Goal: Check status: Check status

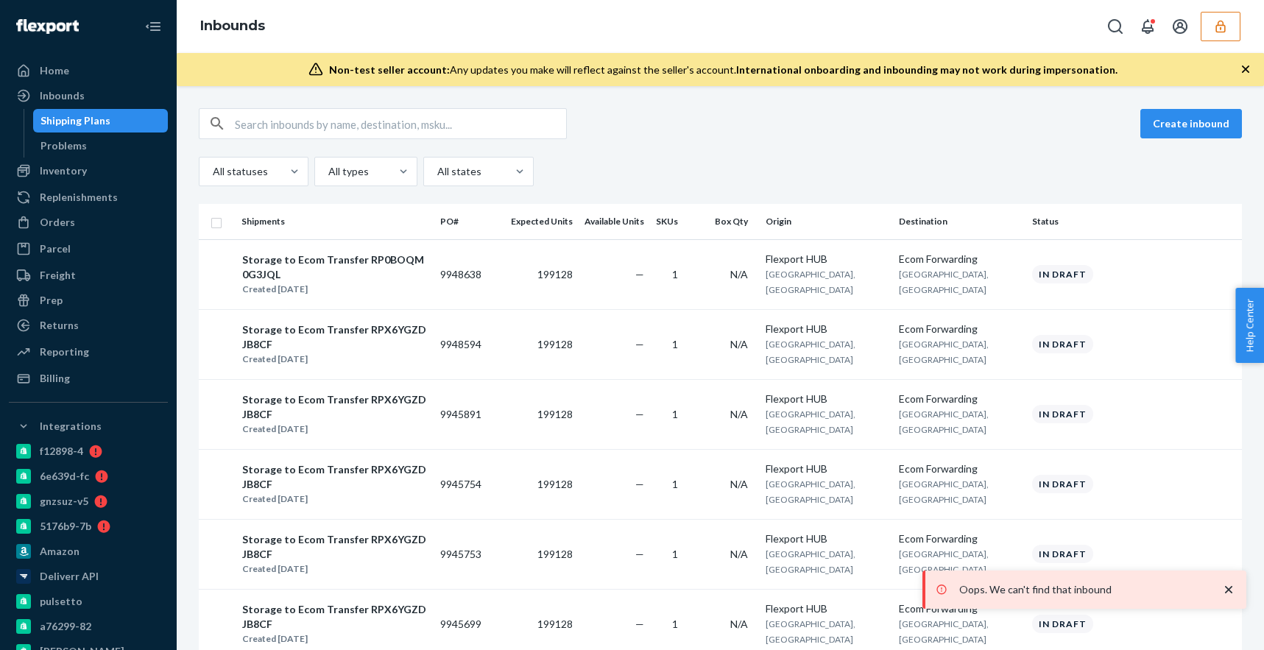
click at [1220, 37] on button "button" at bounding box center [1221, 26] width 40 height 29
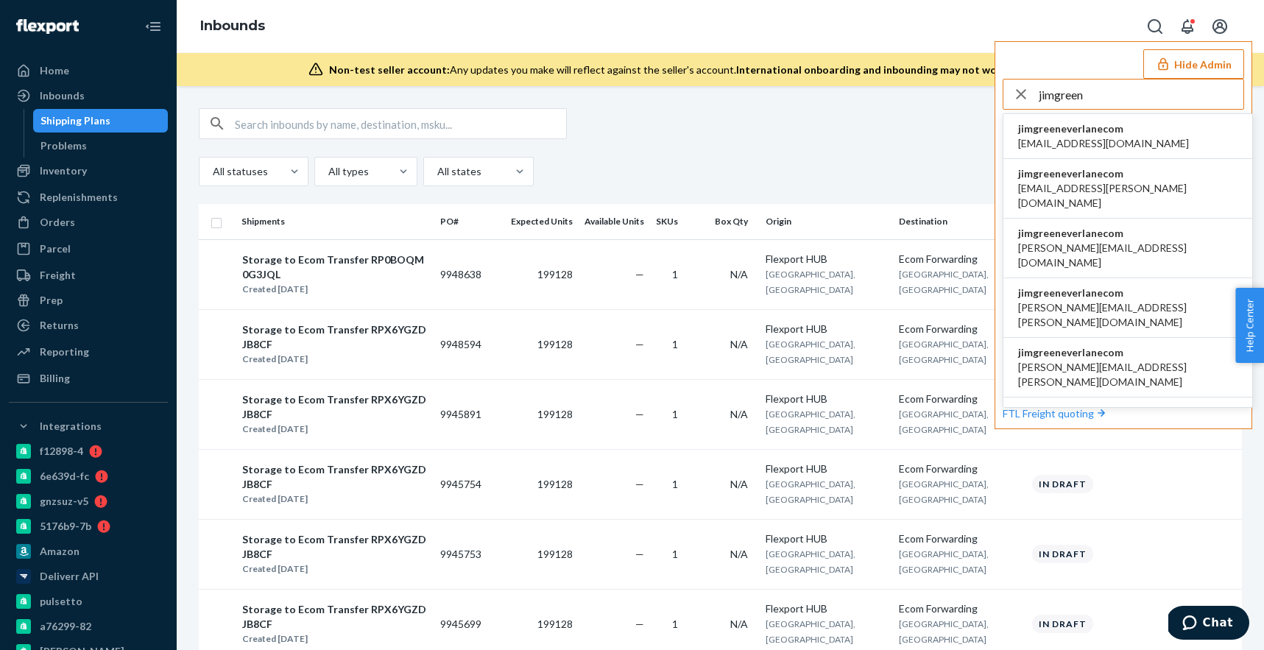
type input "jimgreen"
click at [1084, 136] on span "accounting@everlane.com" at bounding box center [1104, 143] width 171 height 15
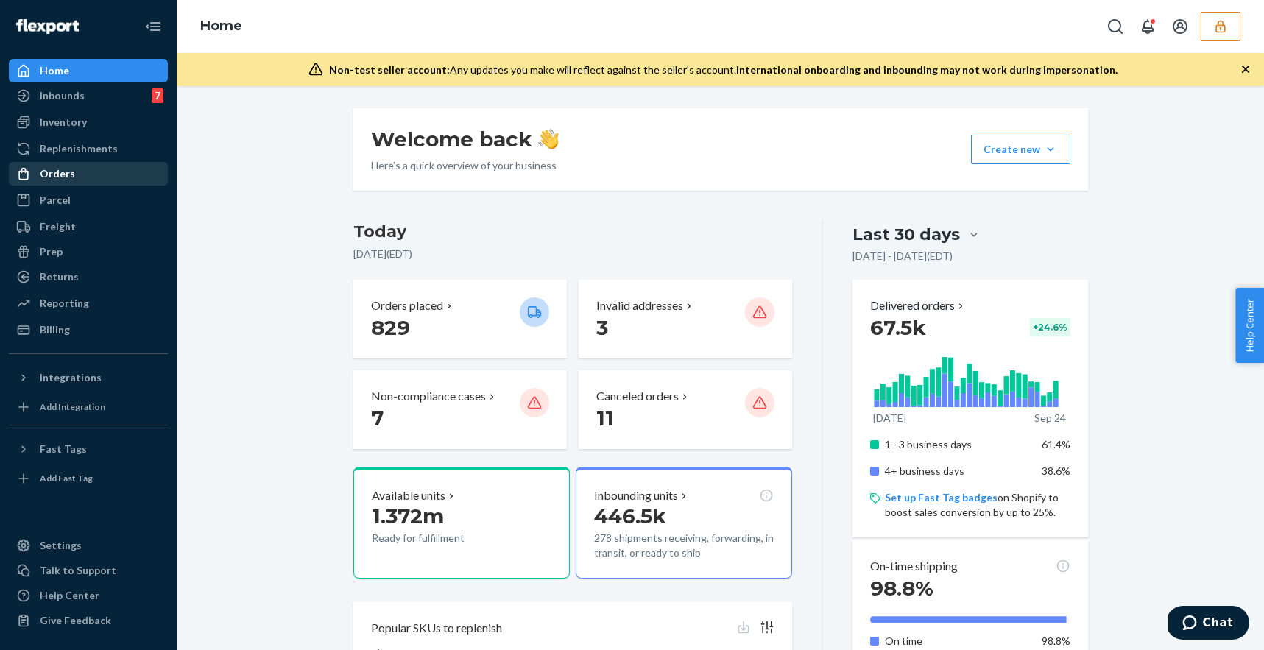
click at [84, 172] on div "Orders" at bounding box center [88, 173] width 156 height 21
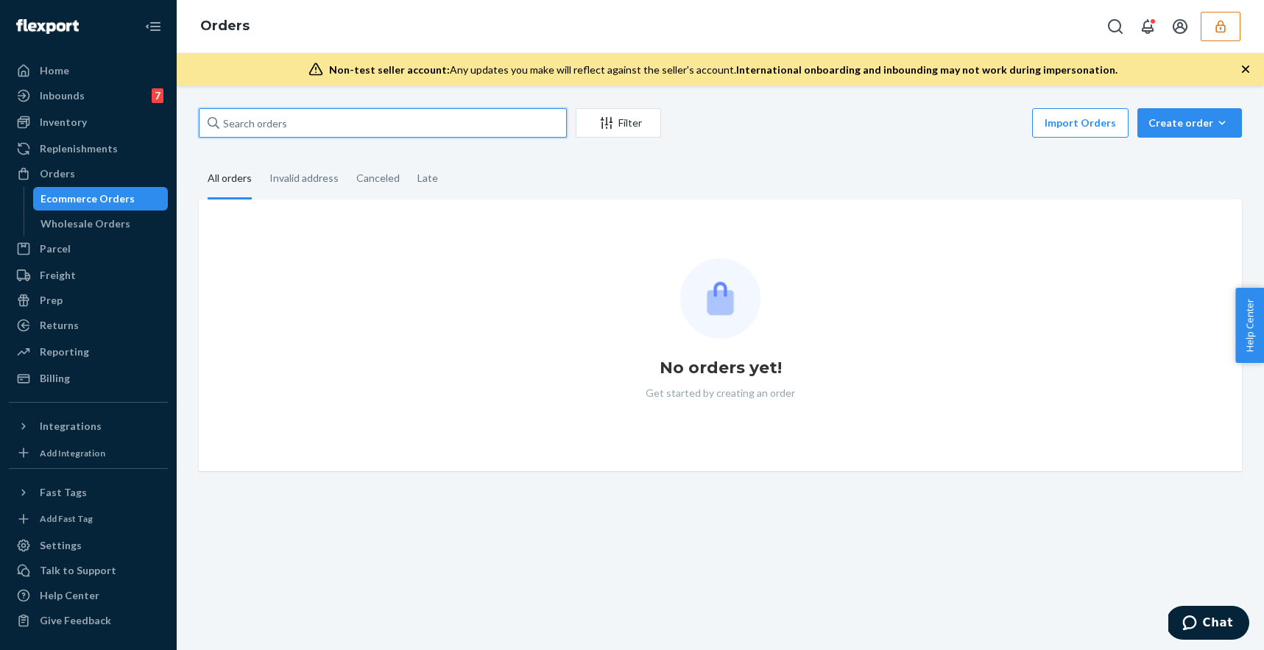
click at [281, 129] on input "text" at bounding box center [383, 122] width 368 height 29
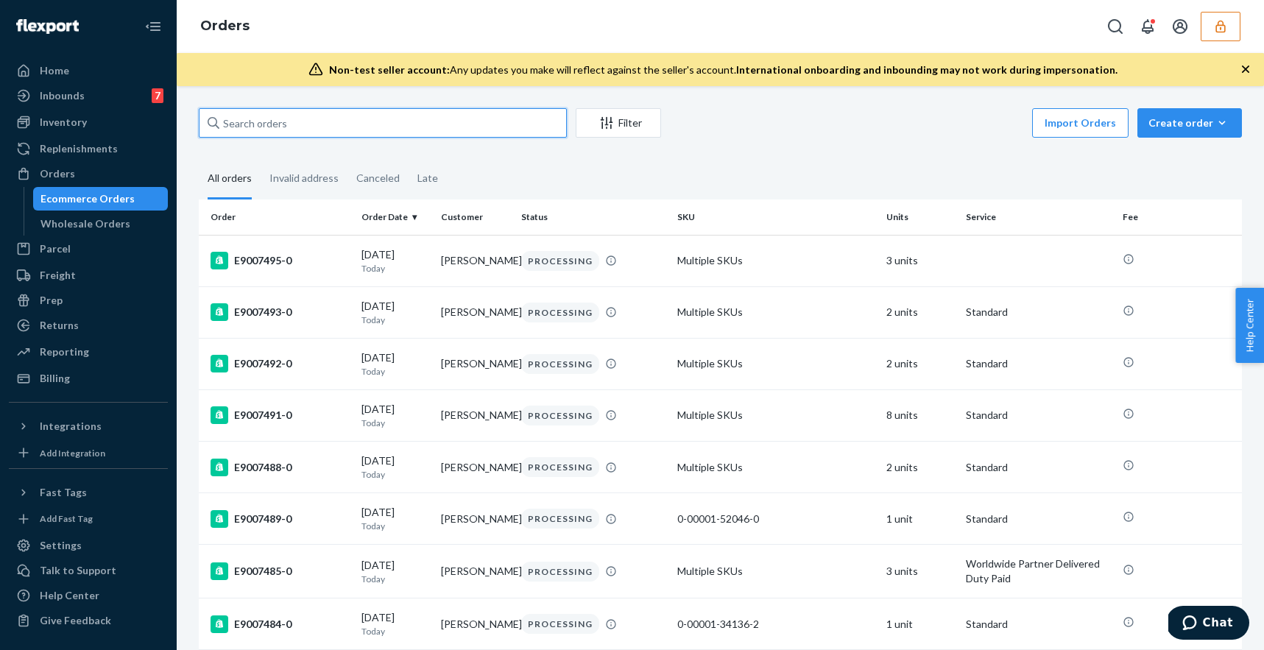
paste input "8696977052"
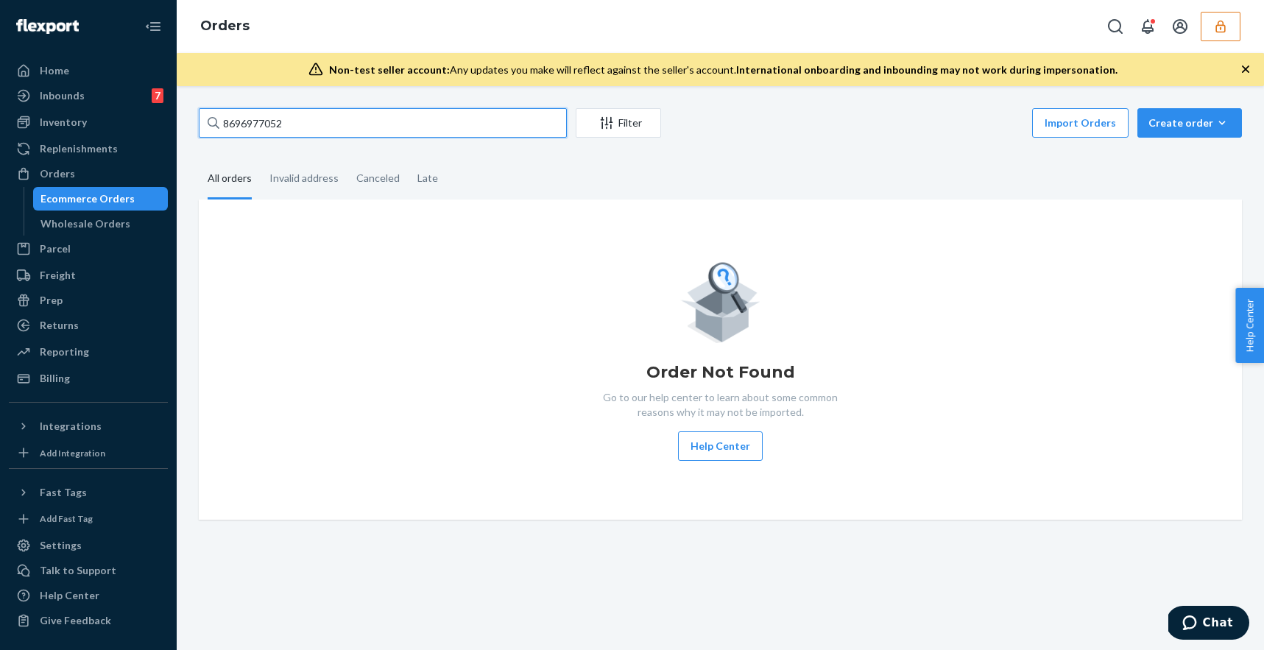
click at [322, 117] on input "8696977052" at bounding box center [383, 122] width 368 height 29
paste input "E3963"
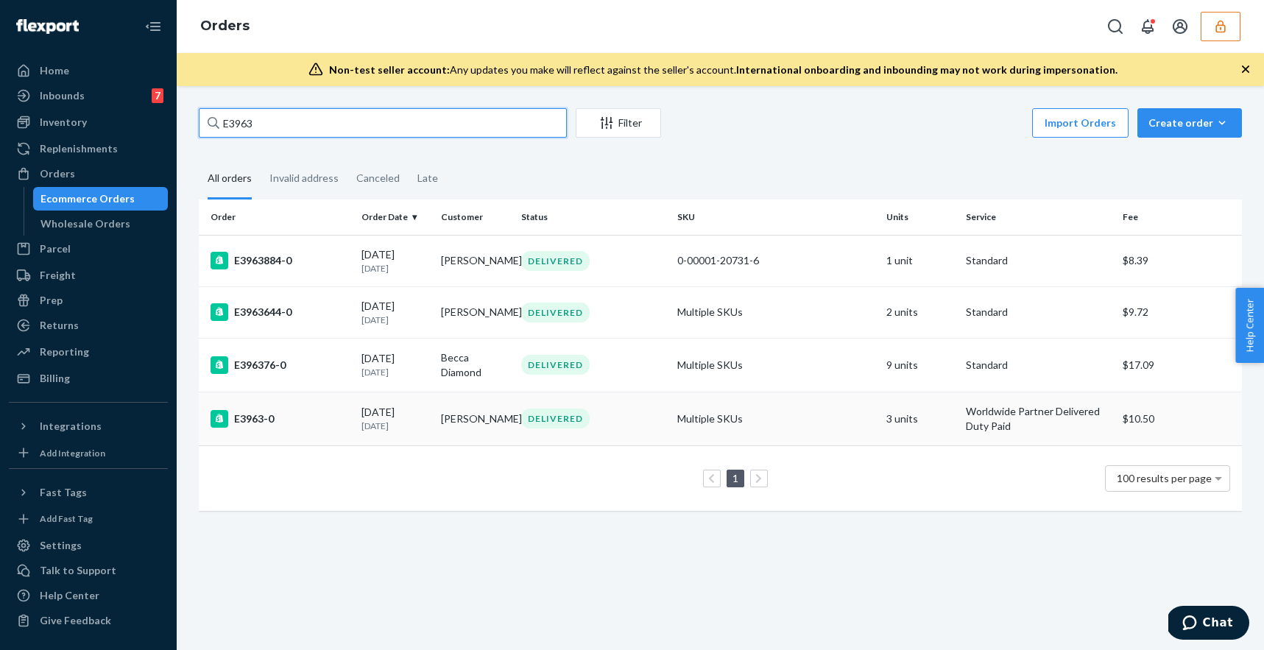
type input "E3963"
click at [356, 422] on td "09/03/2025 21 days ago" at bounding box center [396, 419] width 80 height 54
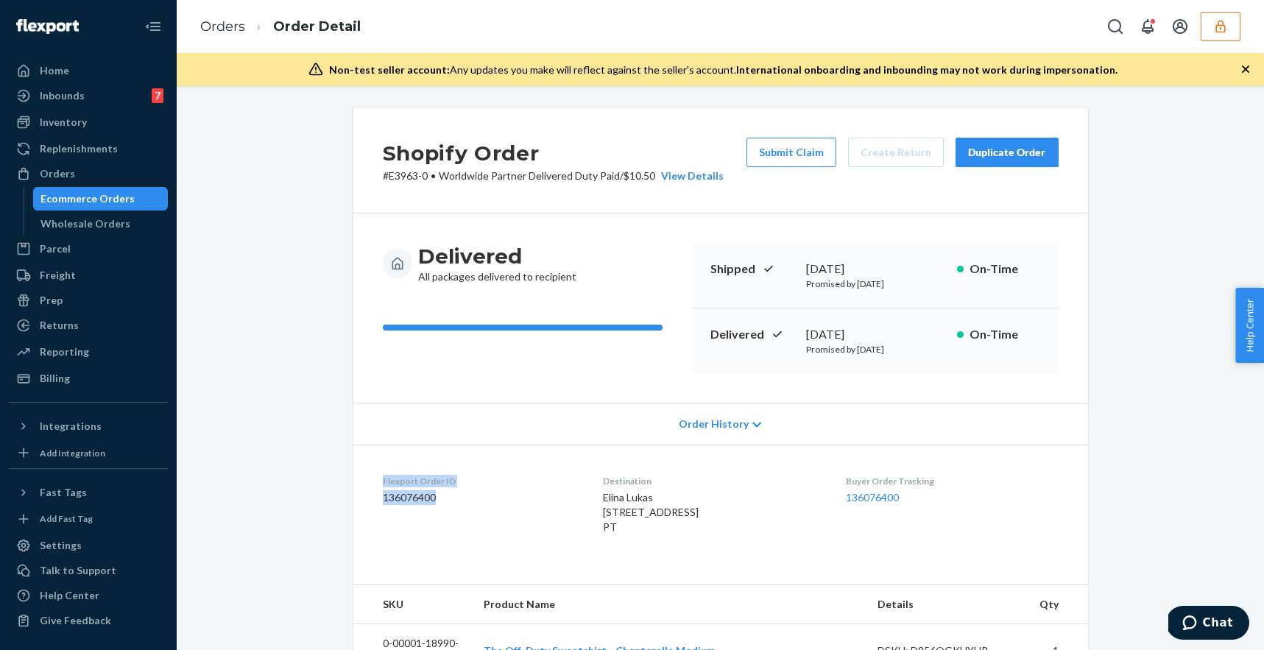
drag, startPoint x: 451, startPoint y: 501, endPoint x: 378, endPoint y: 481, distance: 75.6
click at [378, 482] on dl "Flexport Order ID 136076400 Destination Elina Lukas Rua da Torrinha 62, 401 Por…" at bounding box center [720, 507] width 735 height 125
copy div "Flexport Order ID 136076400"
click at [119, 175] on div "Orders" at bounding box center [88, 173] width 156 height 21
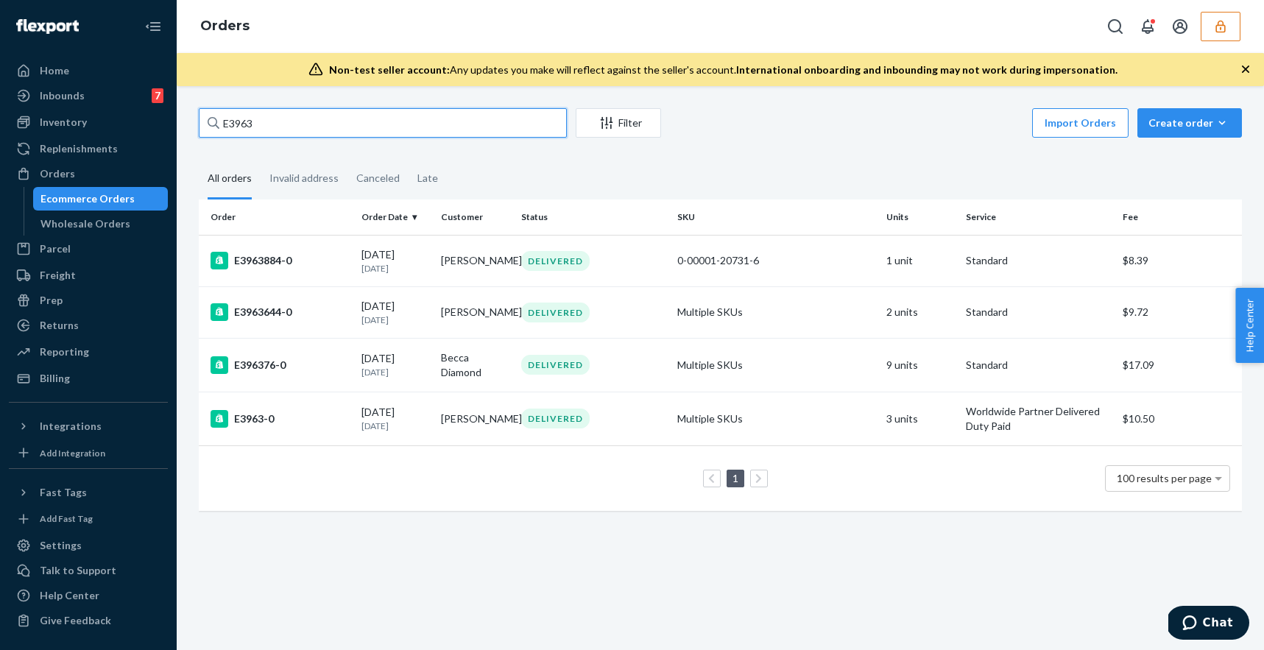
click at [293, 124] on input "E3963" at bounding box center [383, 122] width 368 height 29
paste input "18332"
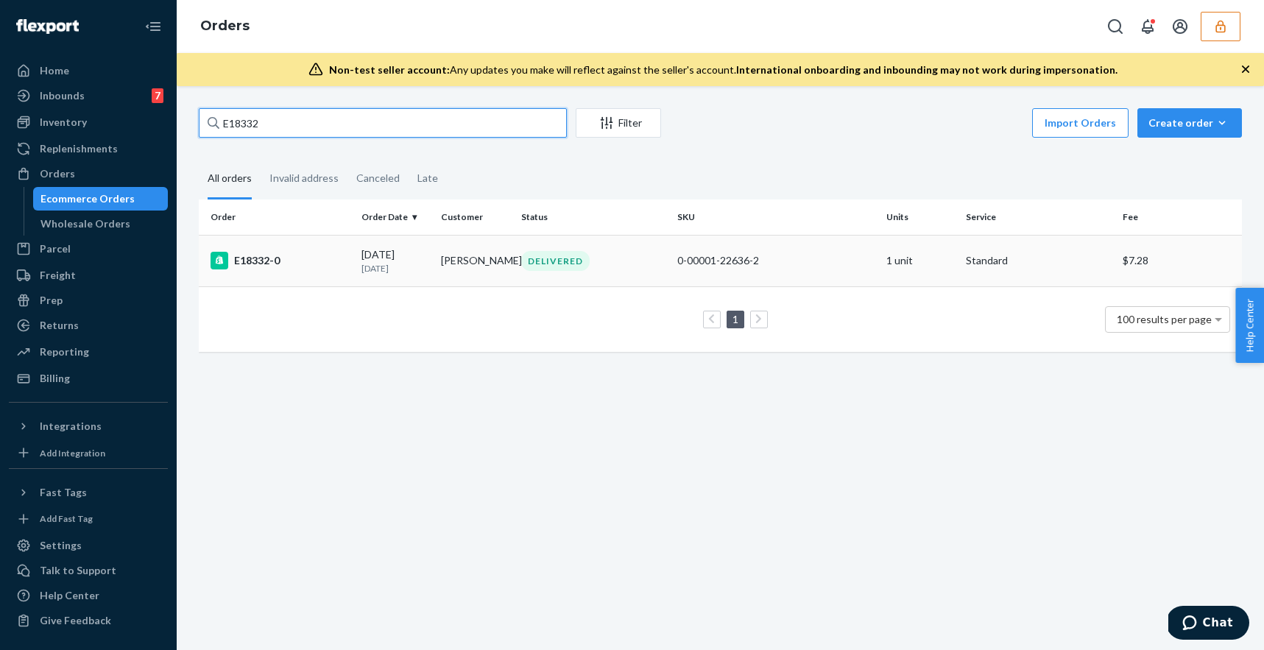
type input "E18332"
click at [306, 279] on td "E18332-0" at bounding box center [277, 261] width 157 height 52
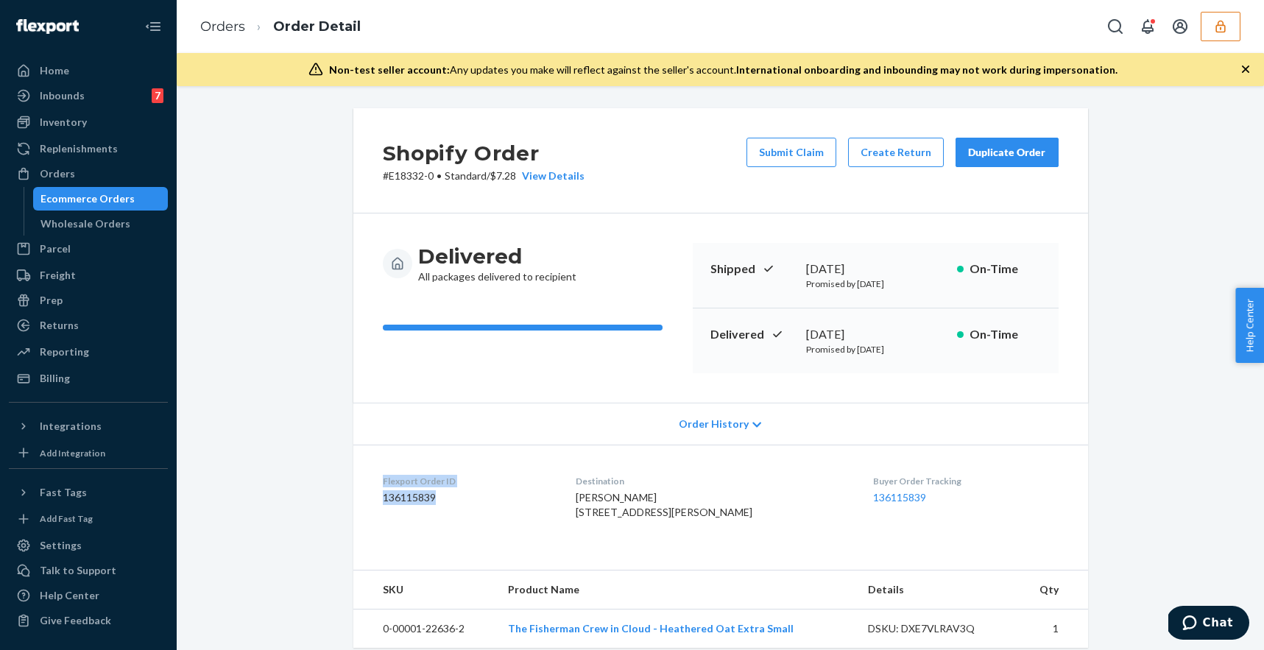
drag, startPoint x: 443, startPoint y: 499, endPoint x: 381, endPoint y: 484, distance: 63.8
click at [381, 484] on dl "Flexport Order ID 136115839 Destination Christie Hollis 3047 Anastasia Way Linc…" at bounding box center [720, 500] width 735 height 110
copy div "Flexport Order ID 136115839"
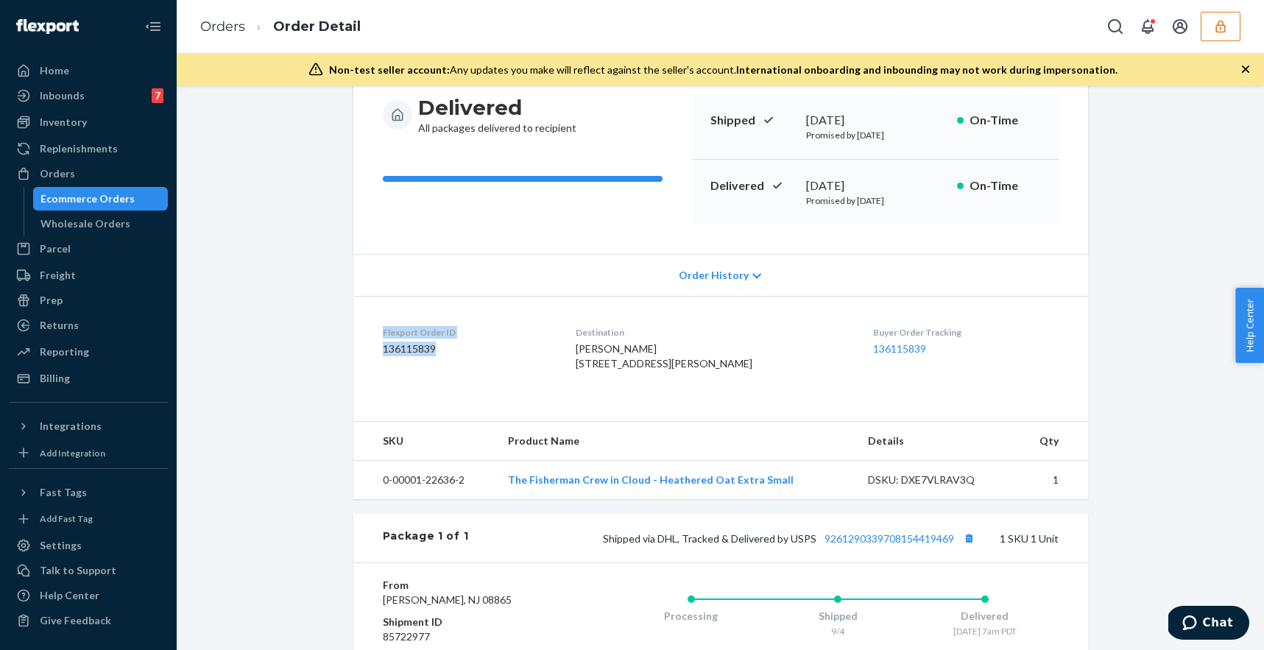
scroll to position [397, 0]
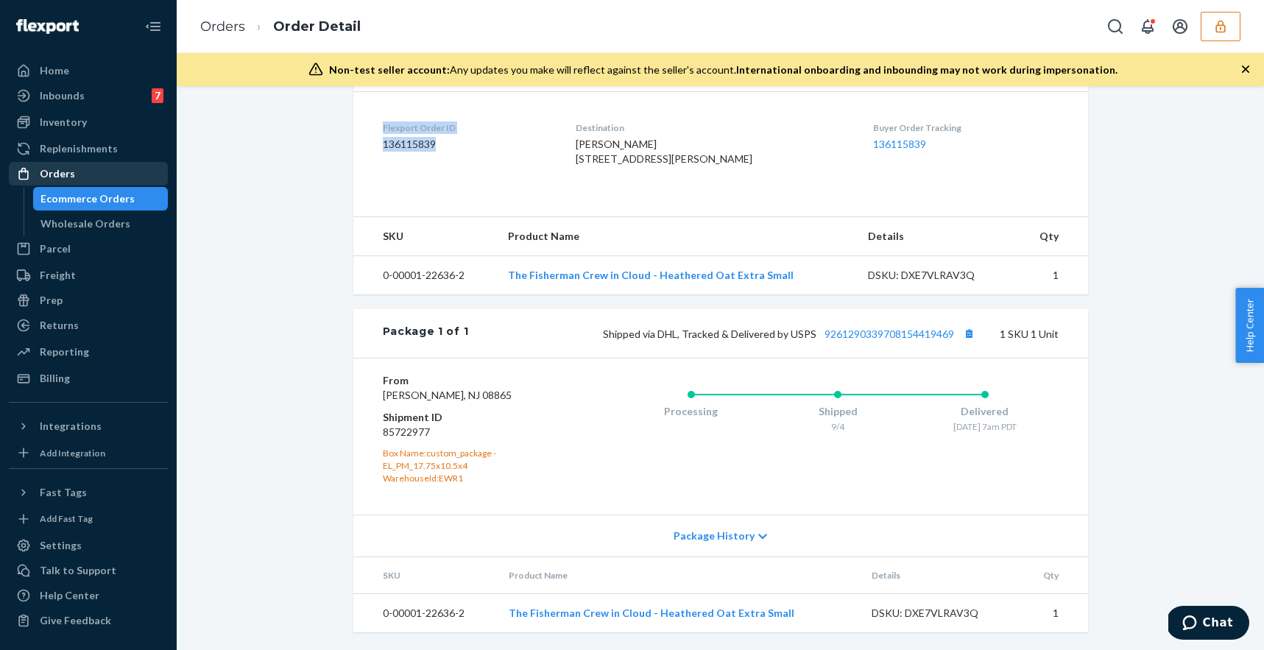
click at [66, 177] on div "Orders" at bounding box center [57, 173] width 35 height 15
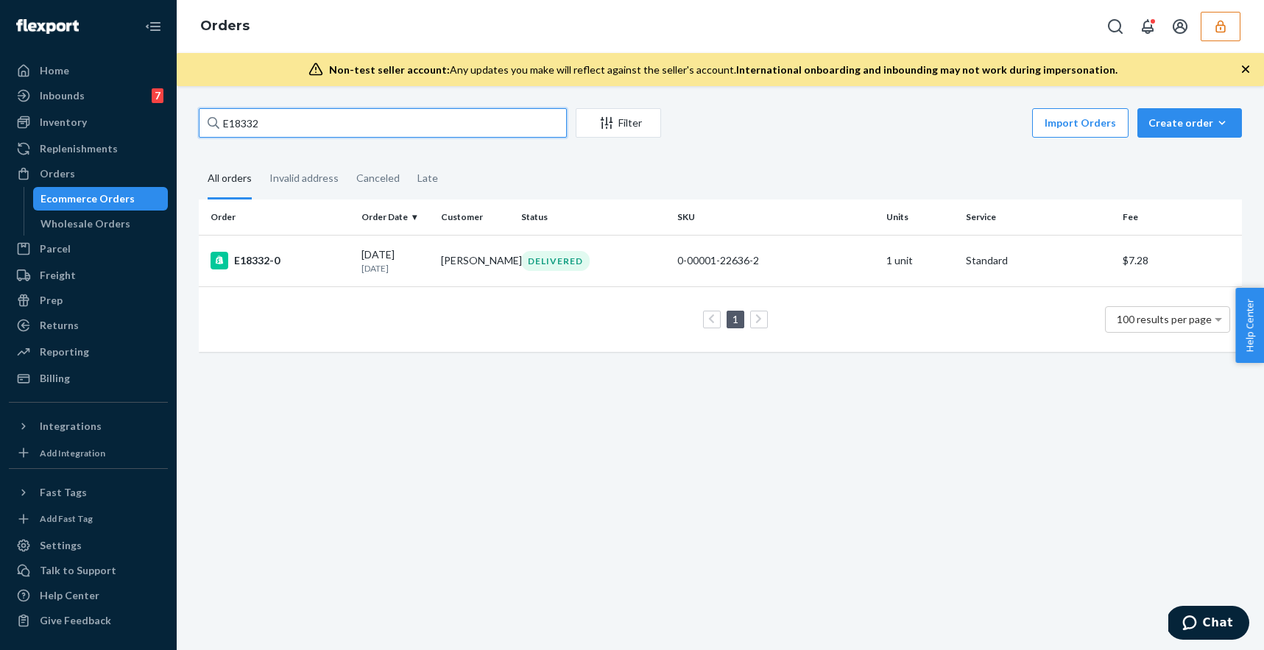
click at [266, 119] on input "E18332" at bounding box center [383, 122] width 368 height 29
paste input "136076400"
type input "136076400"
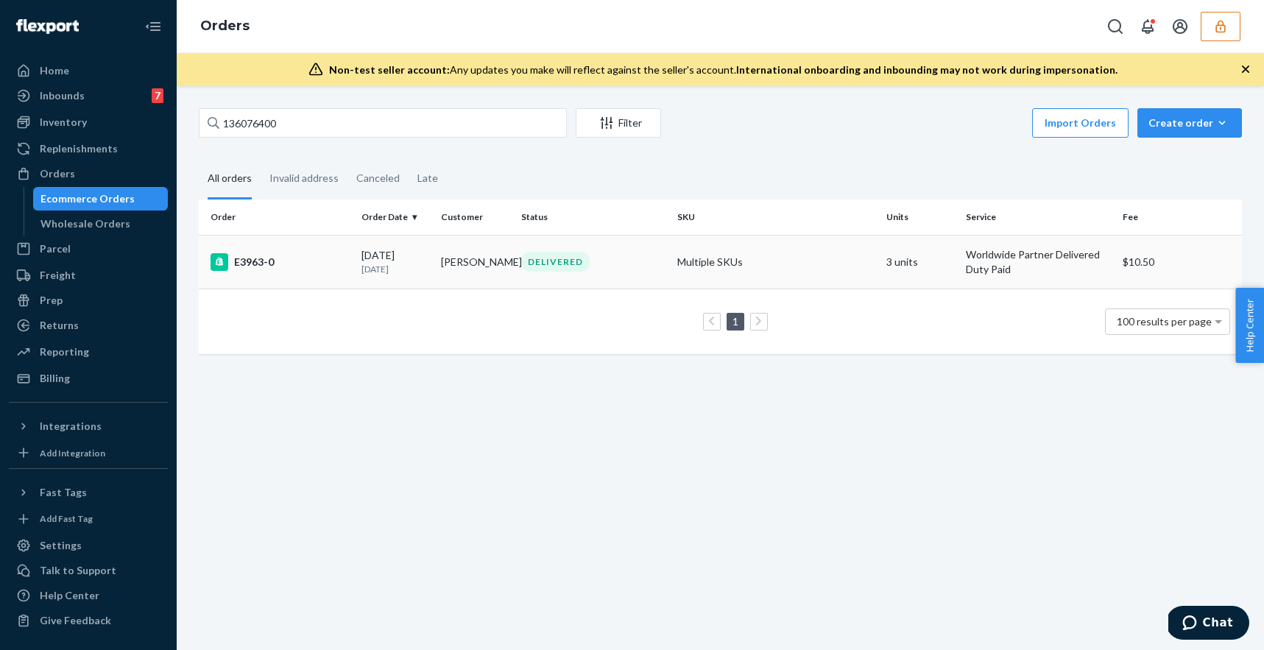
click at [331, 264] on div "E3963-0" at bounding box center [280, 262] width 139 height 18
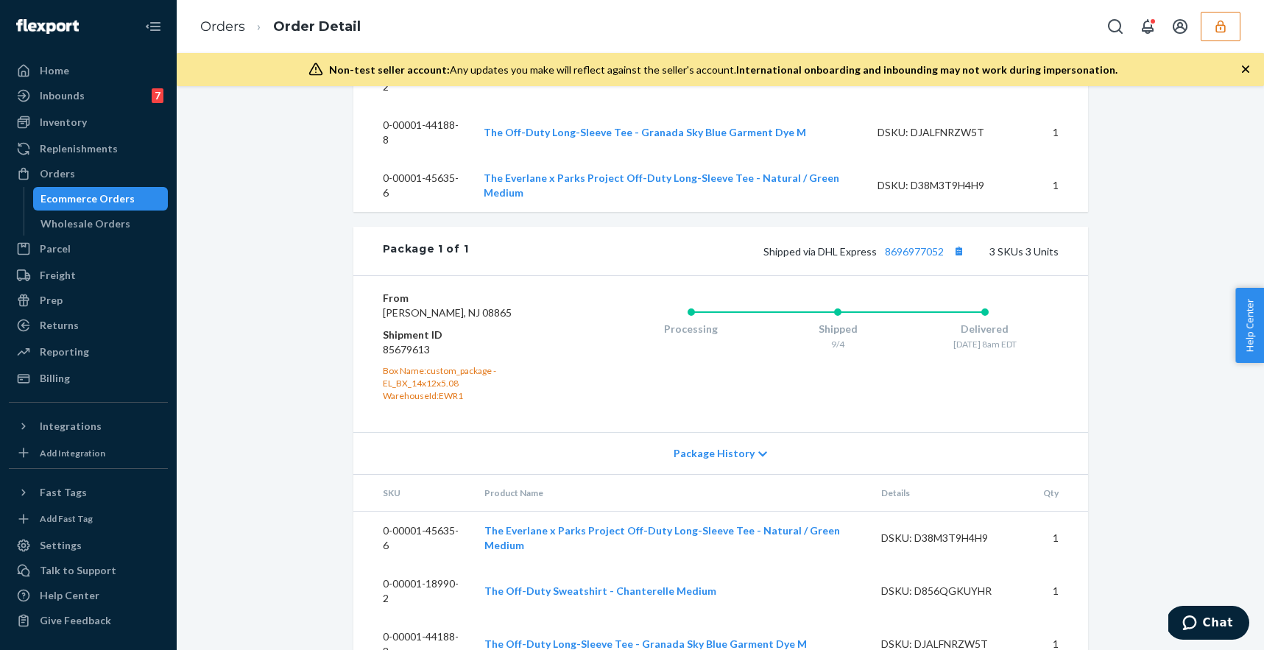
scroll to position [639, 0]
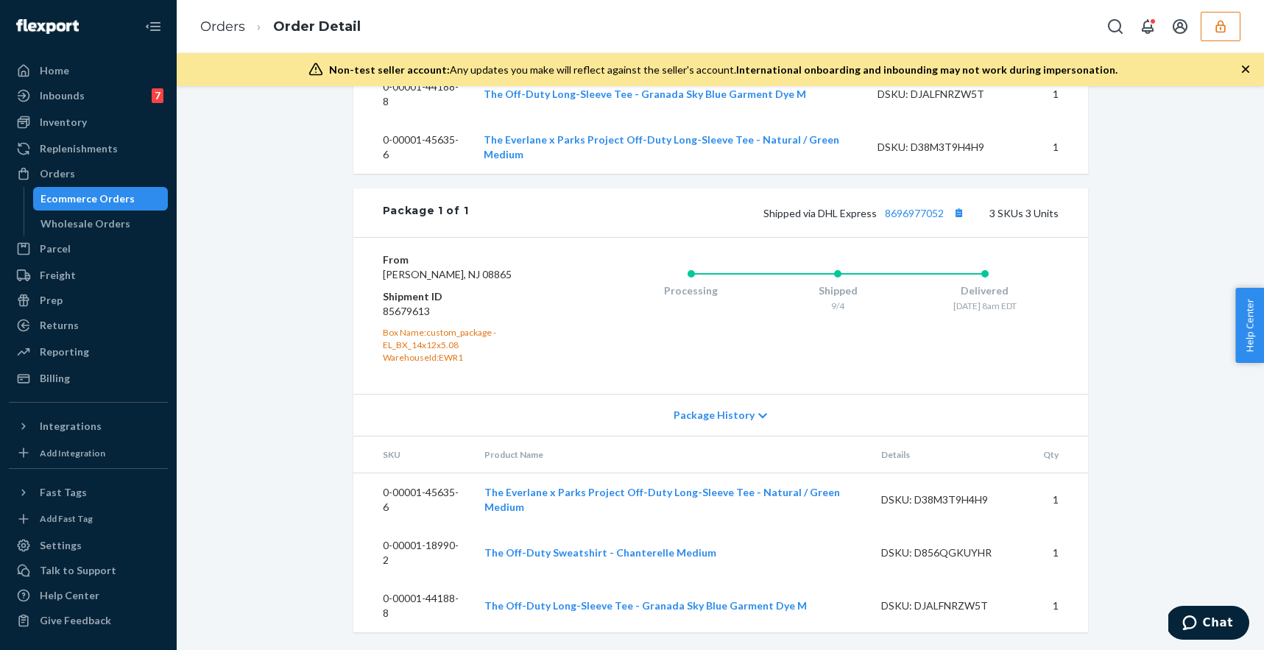
click at [1218, 21] on icon "button" at bounding box center [1221, 26] width 15 height 15
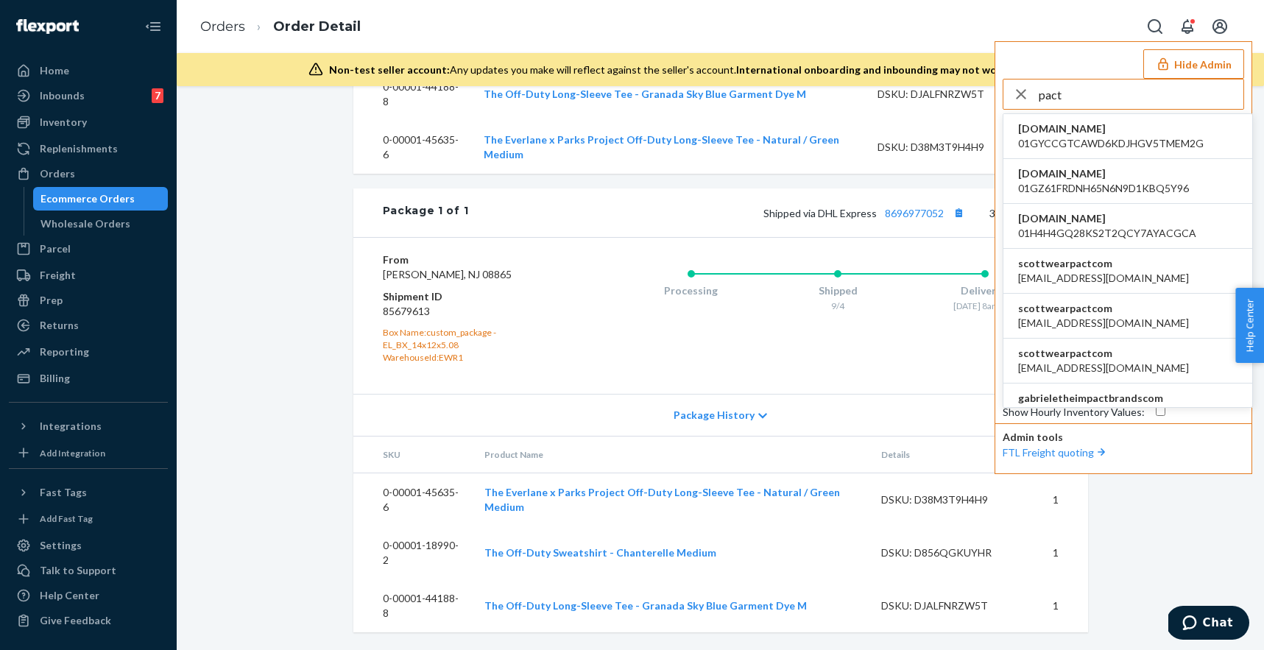
scroll to position [43, 0]
type input "pact"
click at [1066, 252] on li "scottwearpactcom apowell@wearpact.com" at bounding box center [1128, 273] width 249 height 45
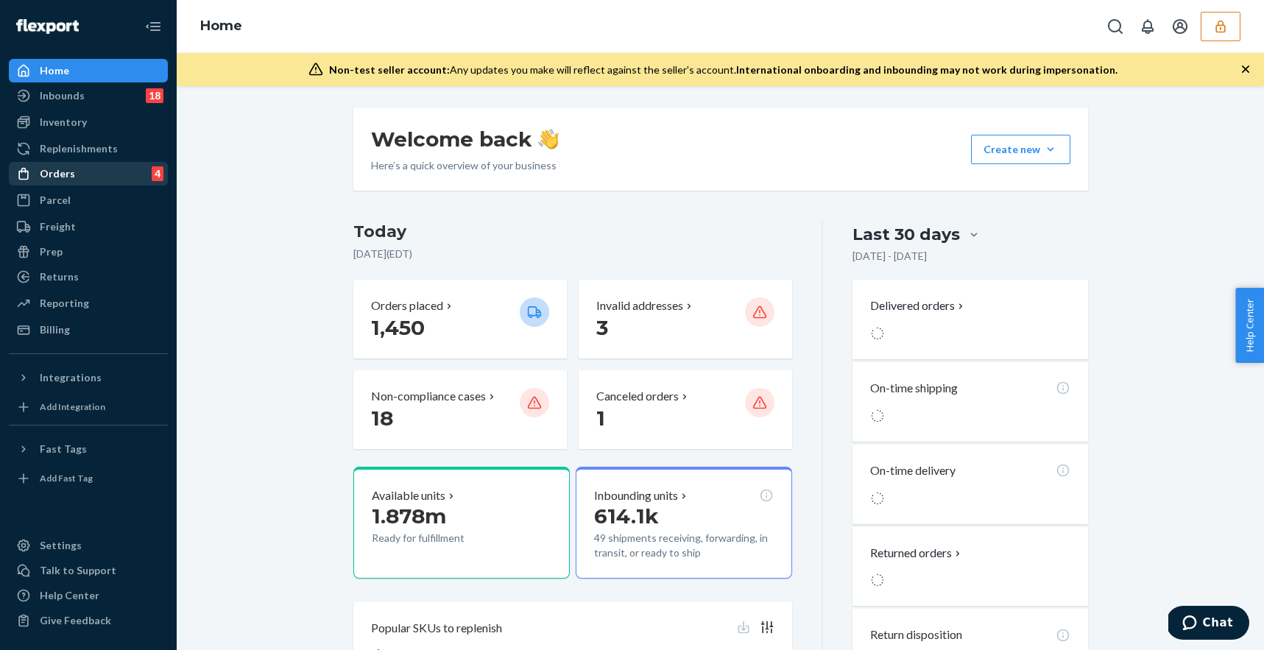
click at [114, 179] on div "Orders 4" at bounding box center [88, 173] width 156 height 21
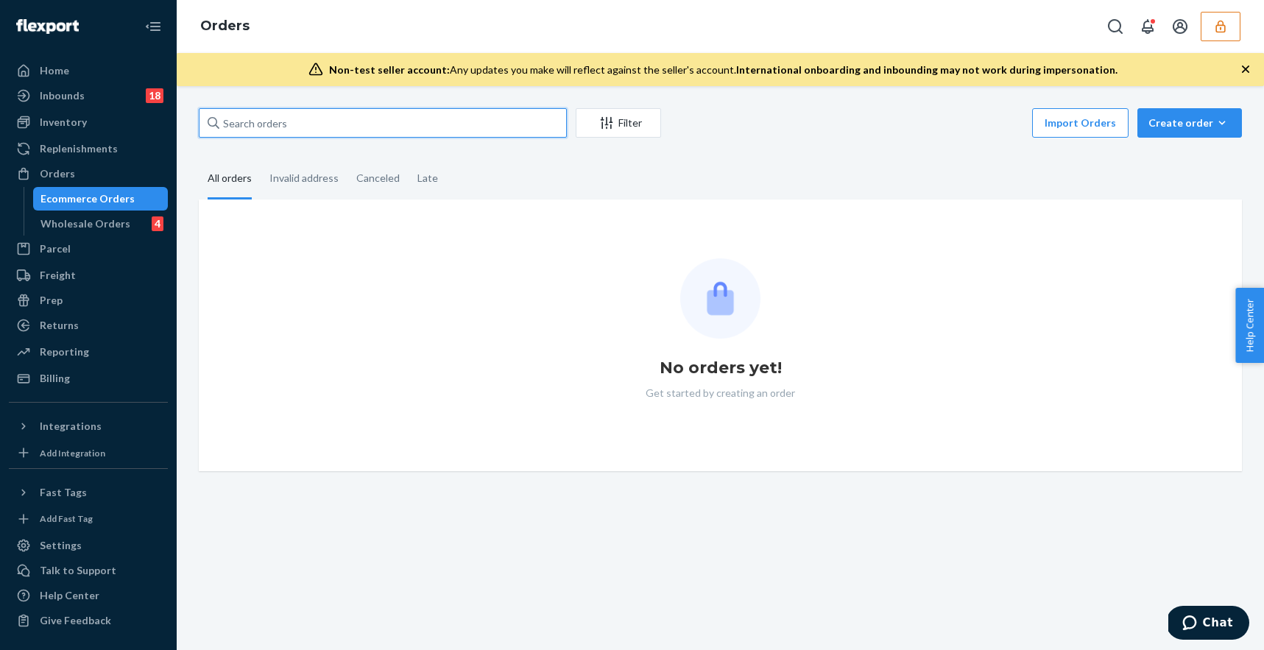
click at [312, 131] on input "text" at bounding box center [383, 122] width 368 height 29
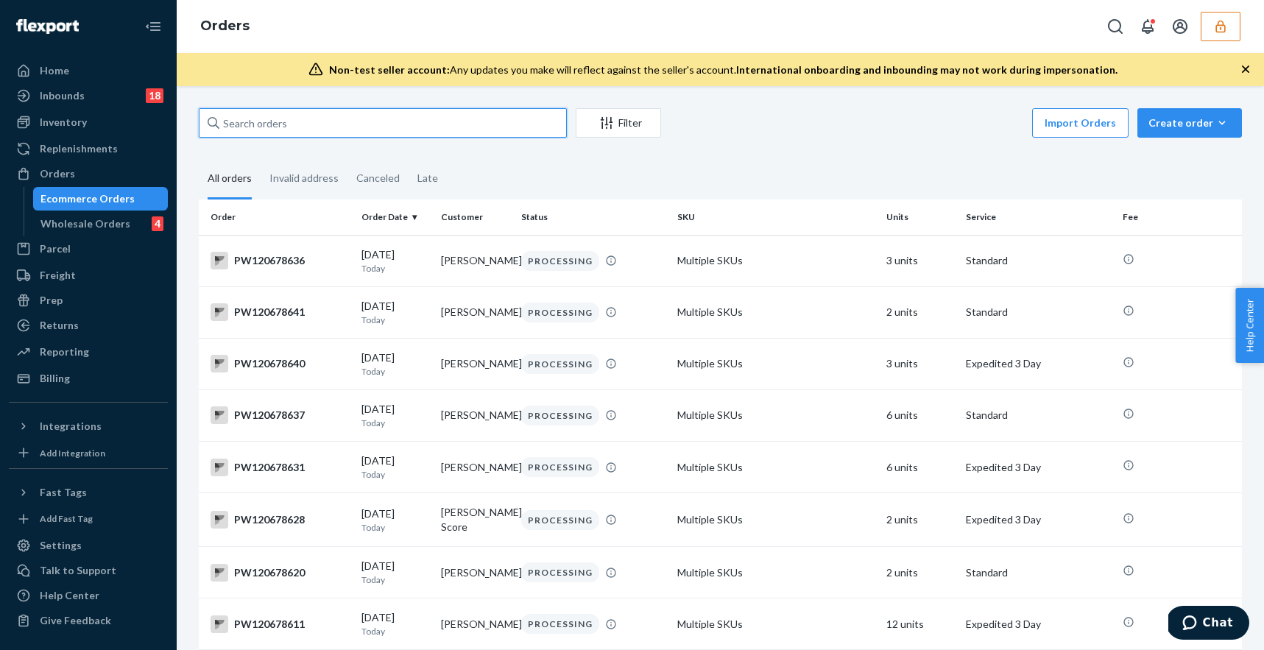
paste input "PW120631465"
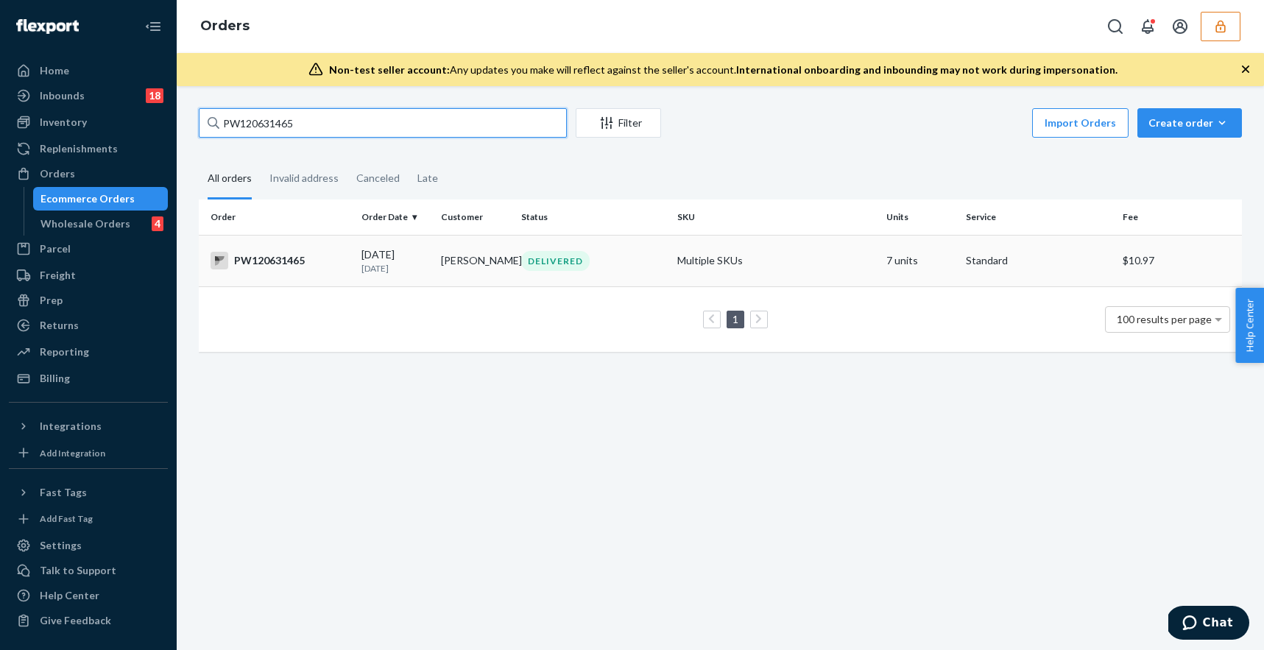
type input "PW120631465"
click at [367, 256] on div "09/10/2025 14 days ago" at bounding box center [396, 260] width 68 height 27
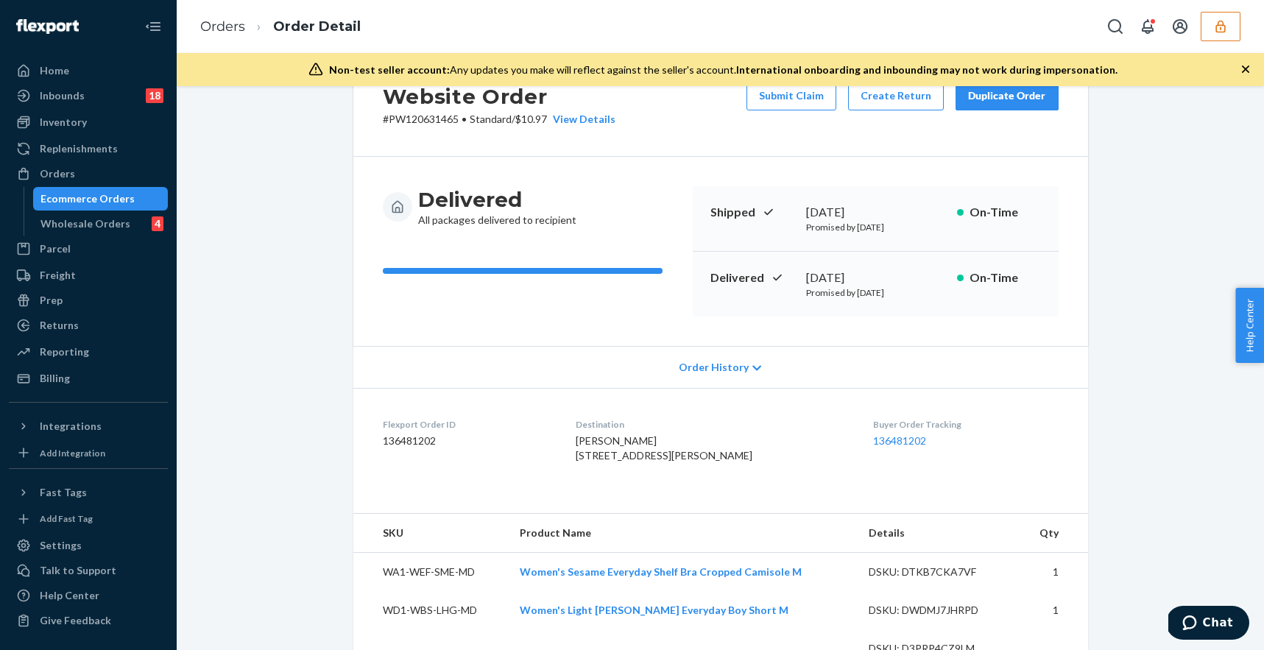
scroll to position [89, 0]
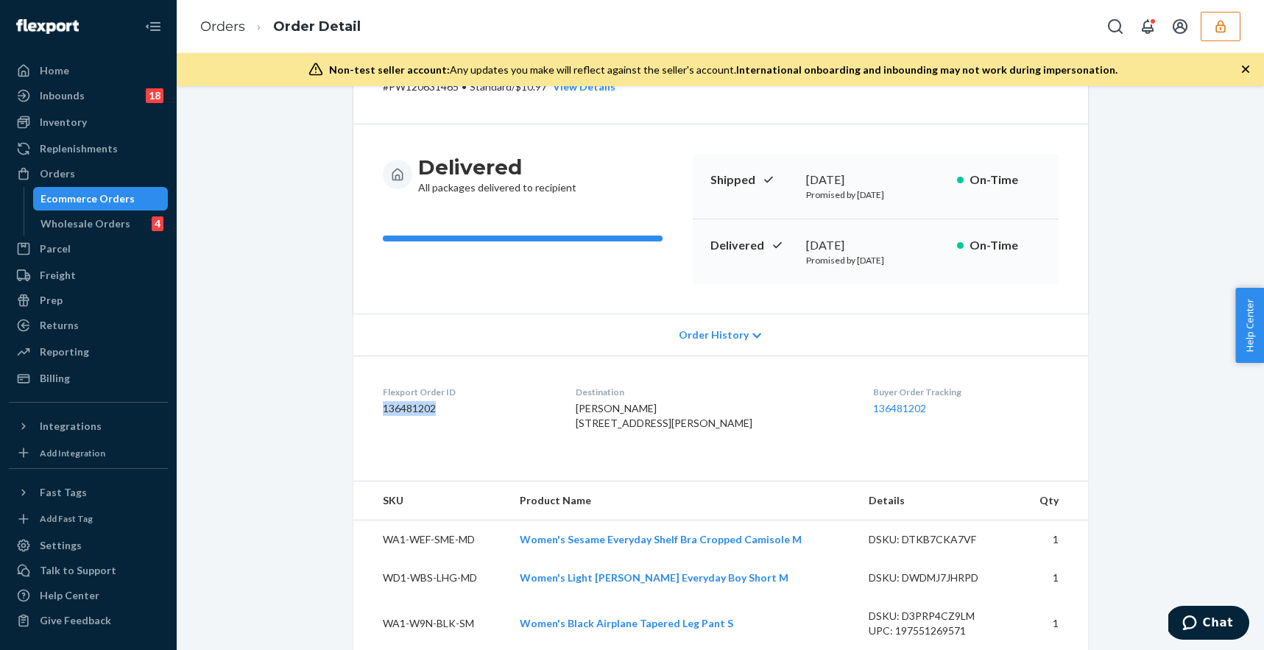
drag, startPoint x: 447, startPoint y: 406, endPoint x: 375, endPoint y: 404, distance: 72.2
click at [376, 404] on dl "Flexport Order ID 136481202 Destination Sabrina Hodgson 1419 Argyle Dr Fort Mye…" at bounding box center [720, 411] width 735 height 110
copy dd "136481202"
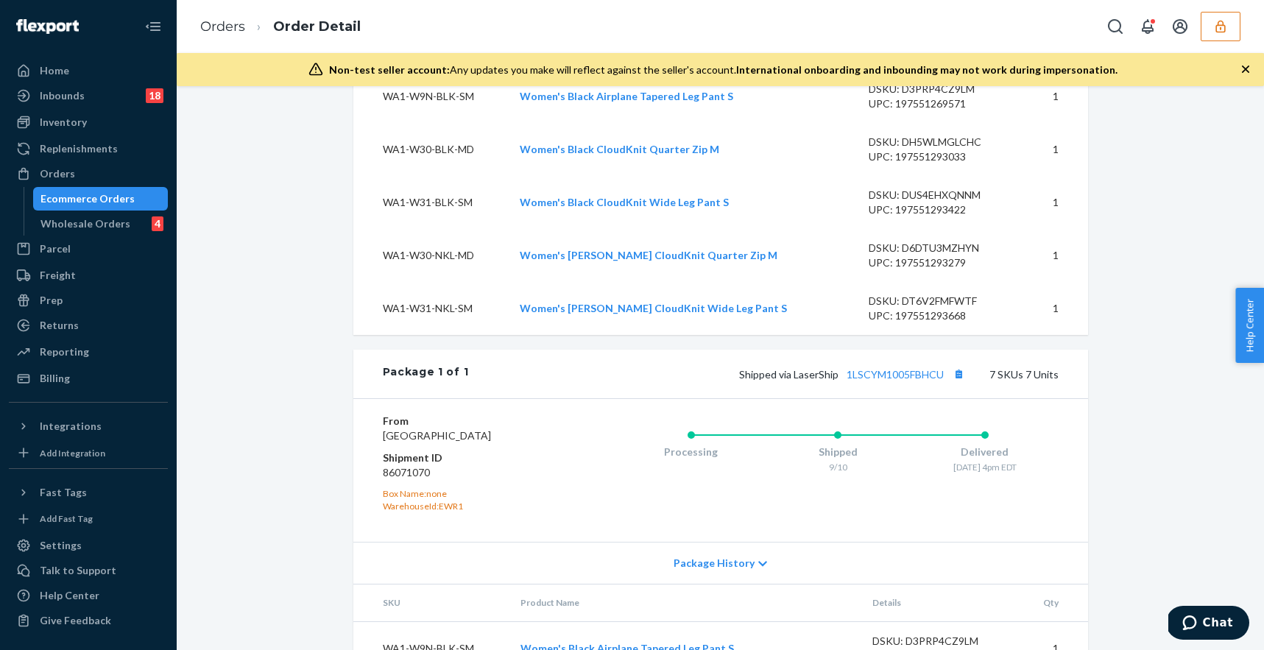
scroll to position [454, 0]
